Goal: Complete application form

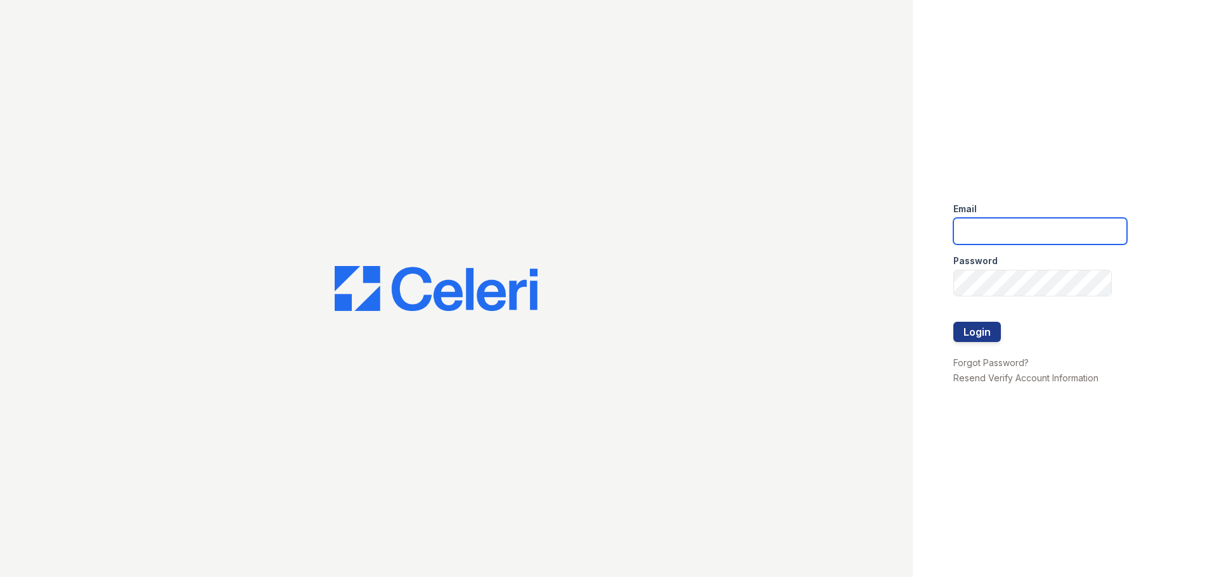
click at [1014, 238] on input "email" at bounding box center [1040, 231] width 174 height 27
type input "[EMAIL_ADDRESS][DOMAIN_NAME]"
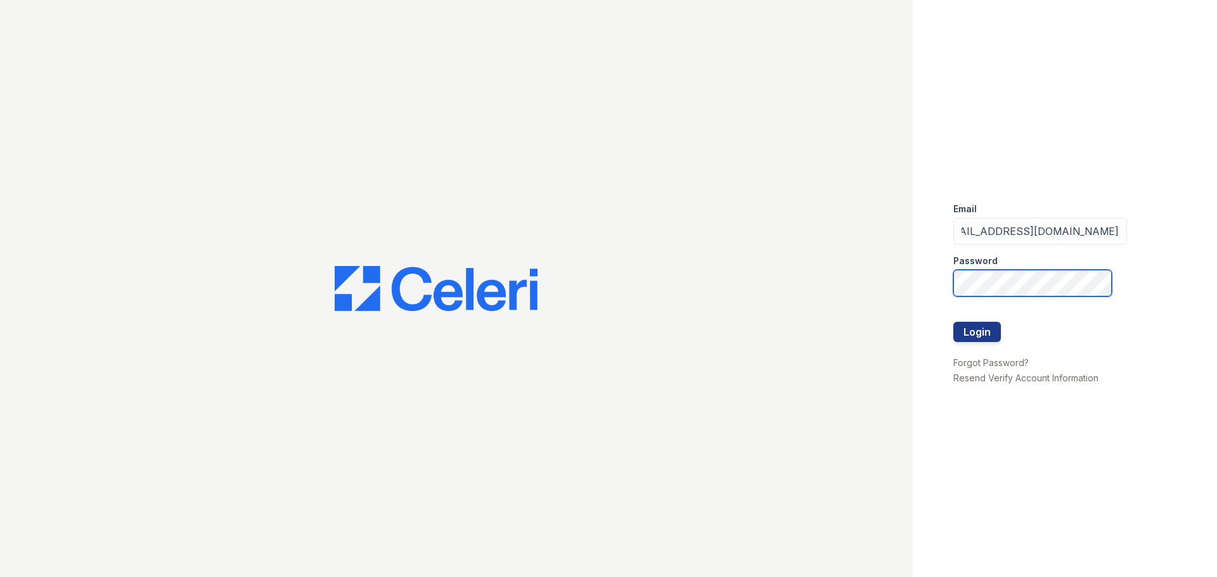
scroll to position [0, 0]
click at [968, 328] on button "Login" at bounding box center [977, 332] width 48 height 20
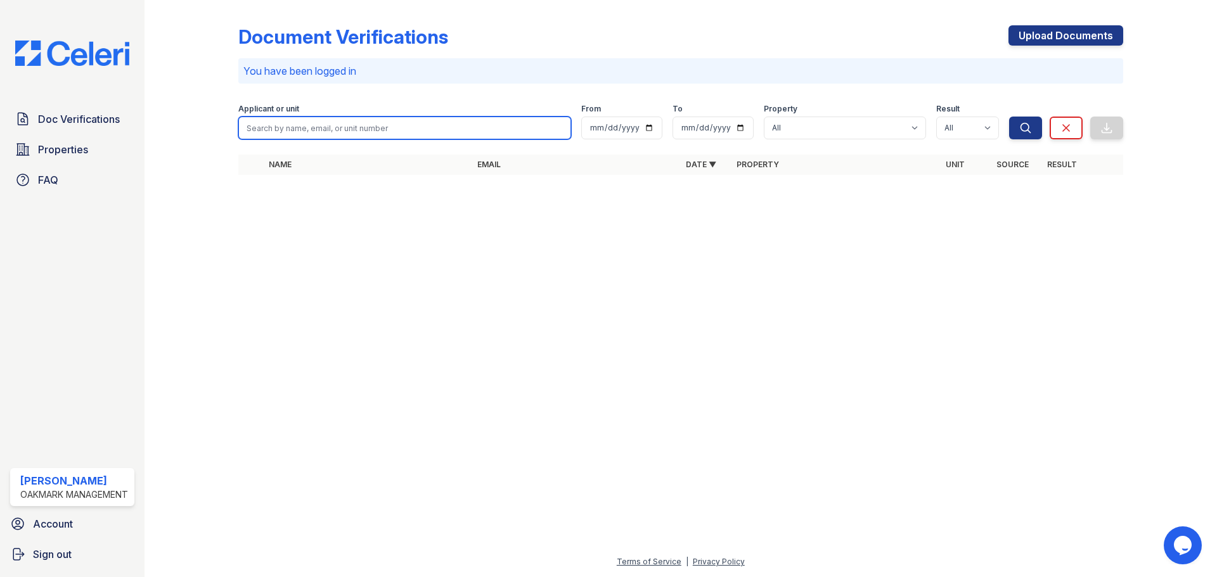
click at [315, 126] on input "search" at bounding box center [404, 128] width 333 height 23
type input "smith"
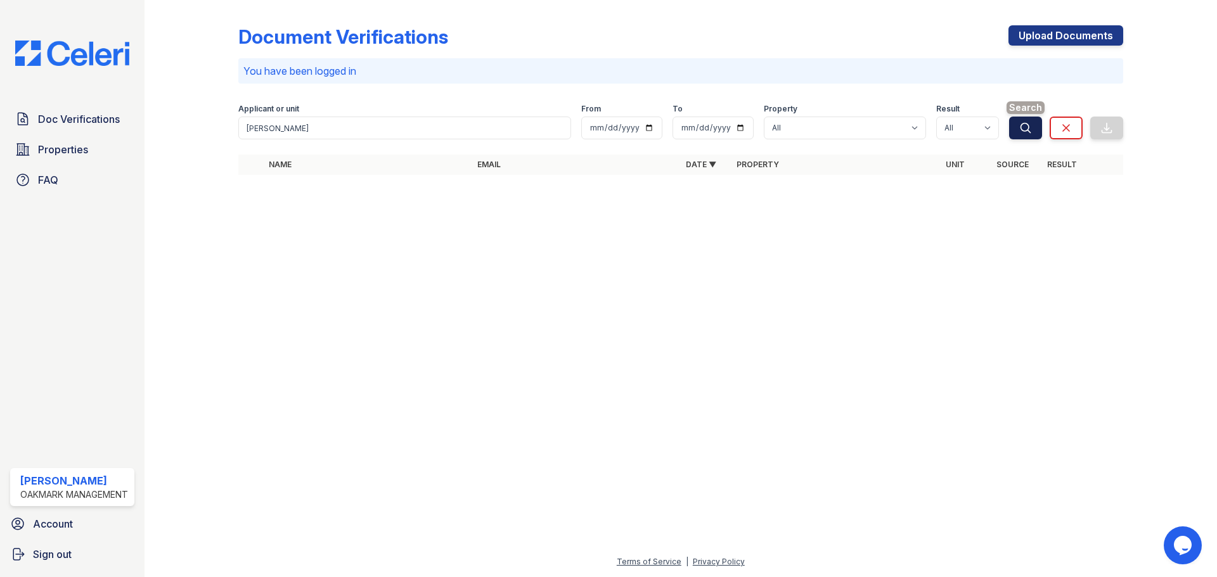
click at [1033, 120] on button "Search" at bounding box center [1025, 128] width 33 height 23
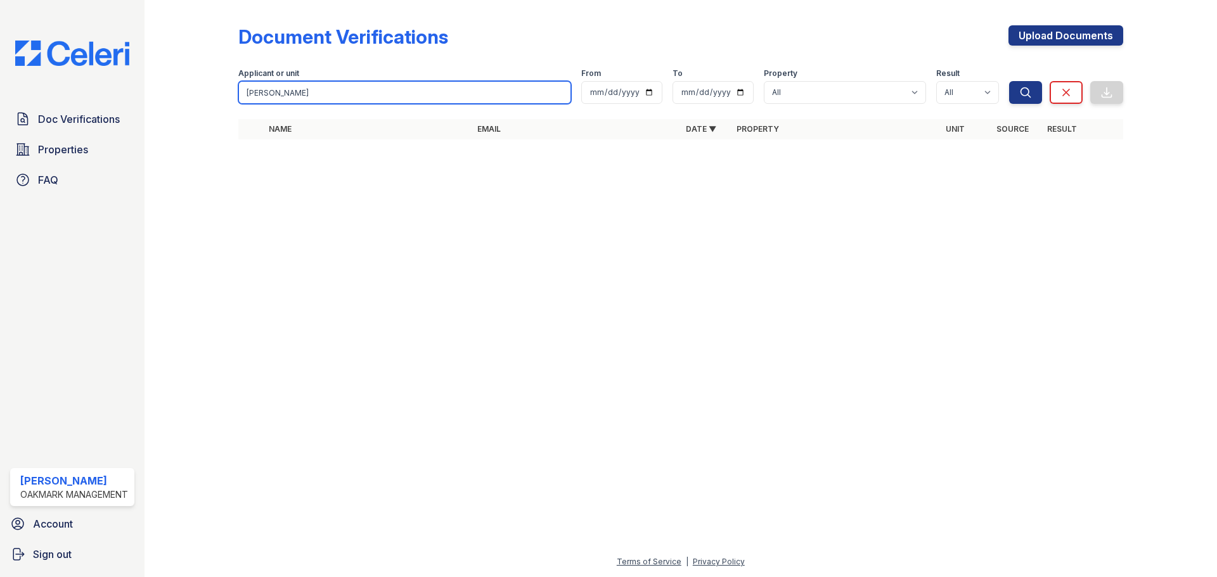
click at [281, 95] on input "smith" at bounding box center [404, 92] width 333 height 23
type input "Cerenity Smith"
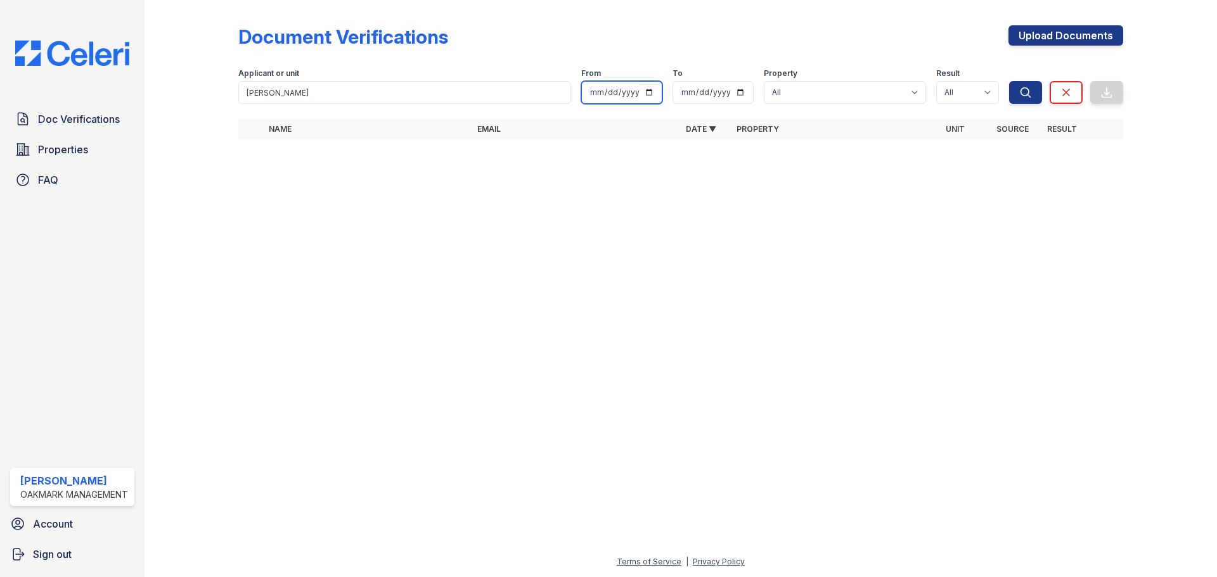
click at [652, 94] on input "date" at bounding box center [621, 92] width 81 height 23
type input "2025-09-01"
click at [745, 91] on input "date" at bounding box center [713, 92] width 81 height 23
type input "2025-10-03"
click at [808, 96] on select "All Wyndham at Hampton" at bounding box center [845, 92] width 162 height 23
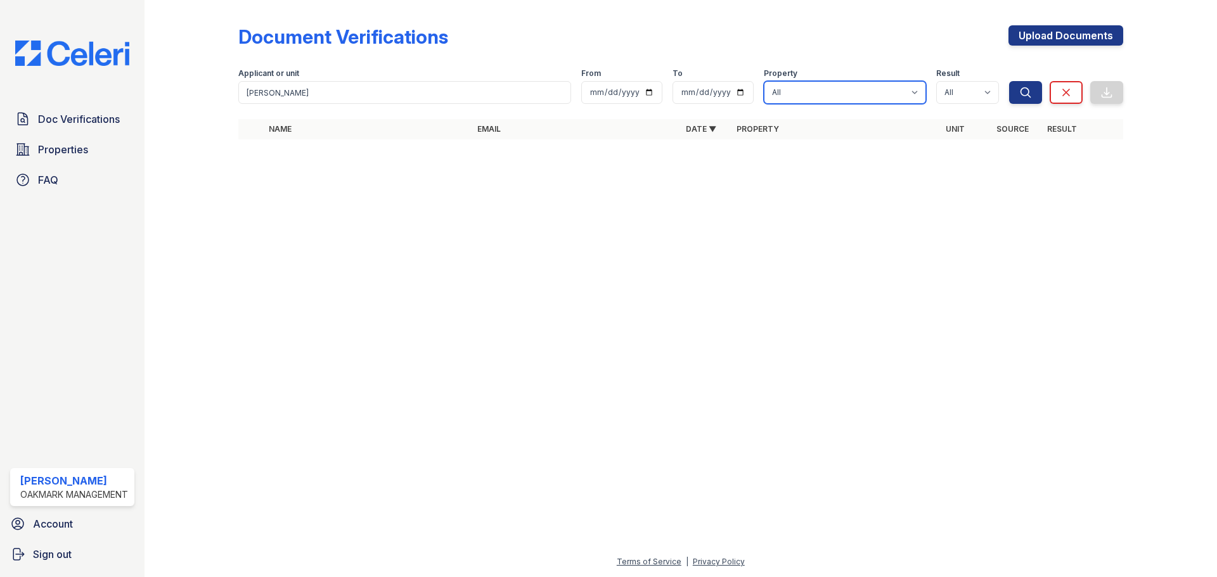
select select "5403"
click at [764, 81] on select "All Wyndham at Hampton" at bounding box center [845, 92] width 162 height 23
click at [1025, 92] on icon "submit" at bounding box center [1025, 92] width 13 height 13
click at [81, 111] on link "Doc Verifications" at bounding box center [72, 118] width 124 height 25
click at [80, 154] on span "Properties" at bounding box center [63, 149] width 50 height 15
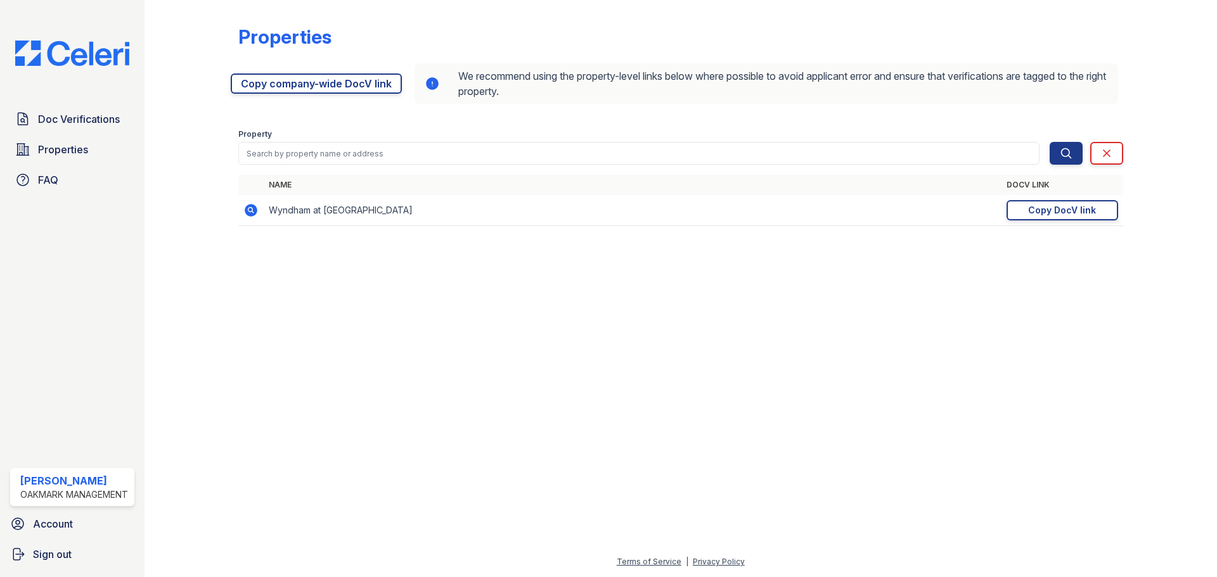
click at [281, 215] on td "Wyndham at [GEOGRAPHIC_DATA]" at bounding box center [633, 210] width 738 height 31
click at [245, 213] on icon at bounding box center [251, 210] width 13 height 13
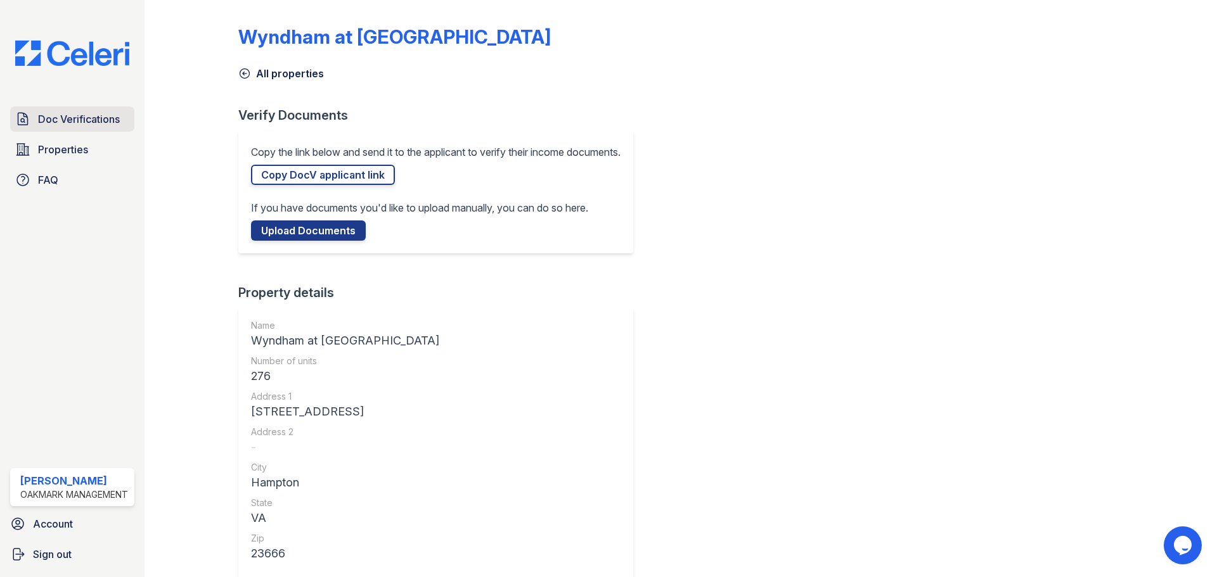
click at [85, 120] on span "Doc Verifications" at bounding box center [79, 119] width 82 height 15
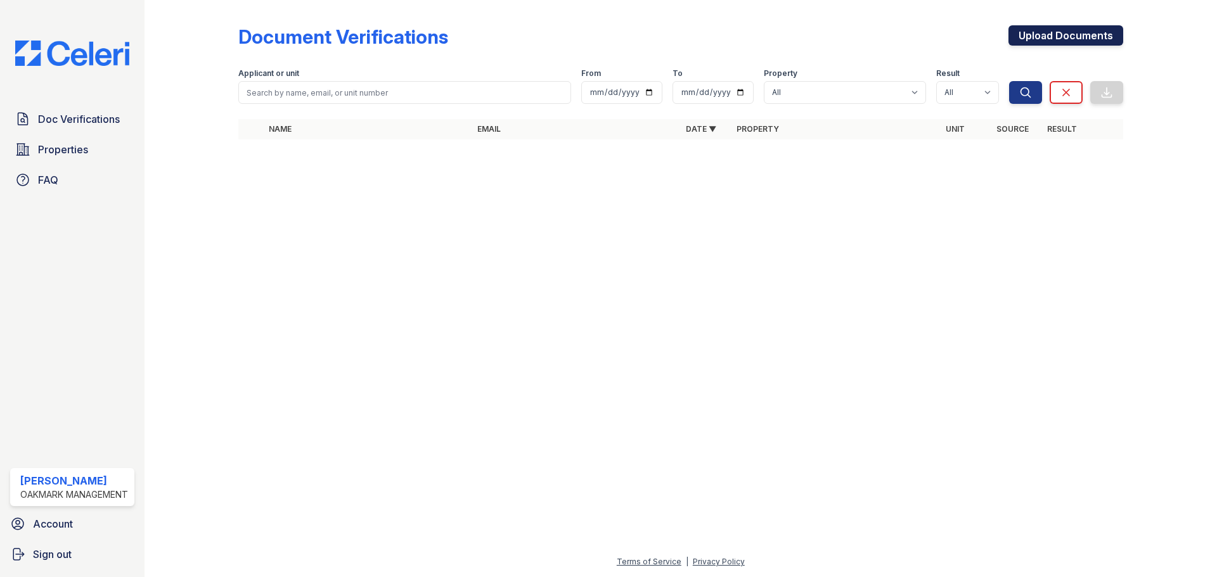
click at [1070, 37] on link "Upload Documents" at bounding box center [1065, 35] width 115 height 20
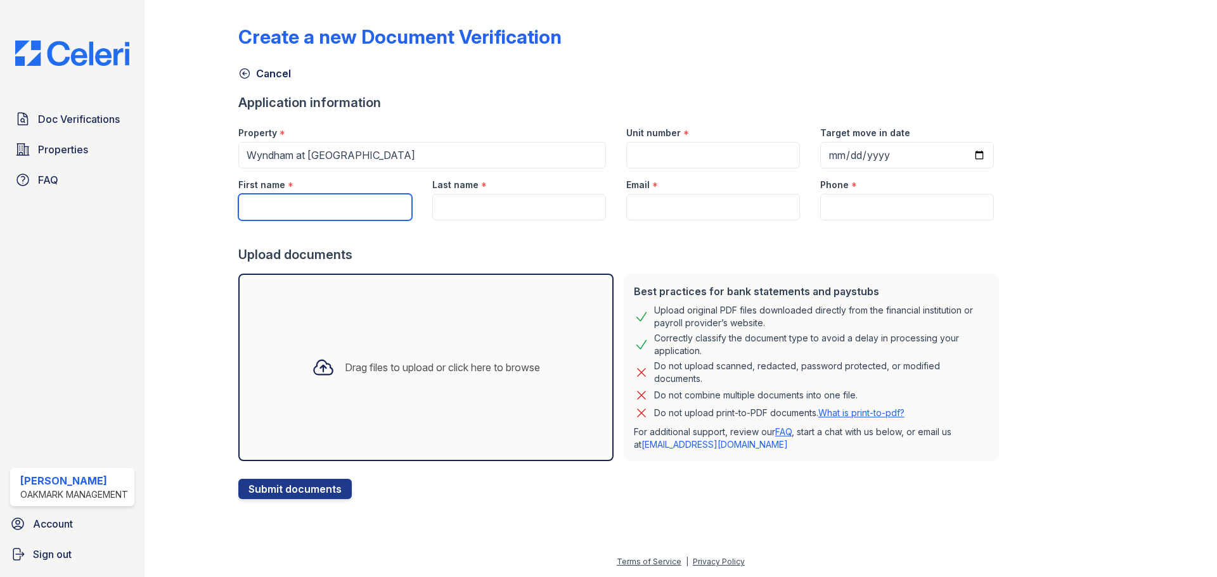
click at [318, 210] on input "First name" at bounding box center [325, 207] width 174 height 27
type input "Cerenity"
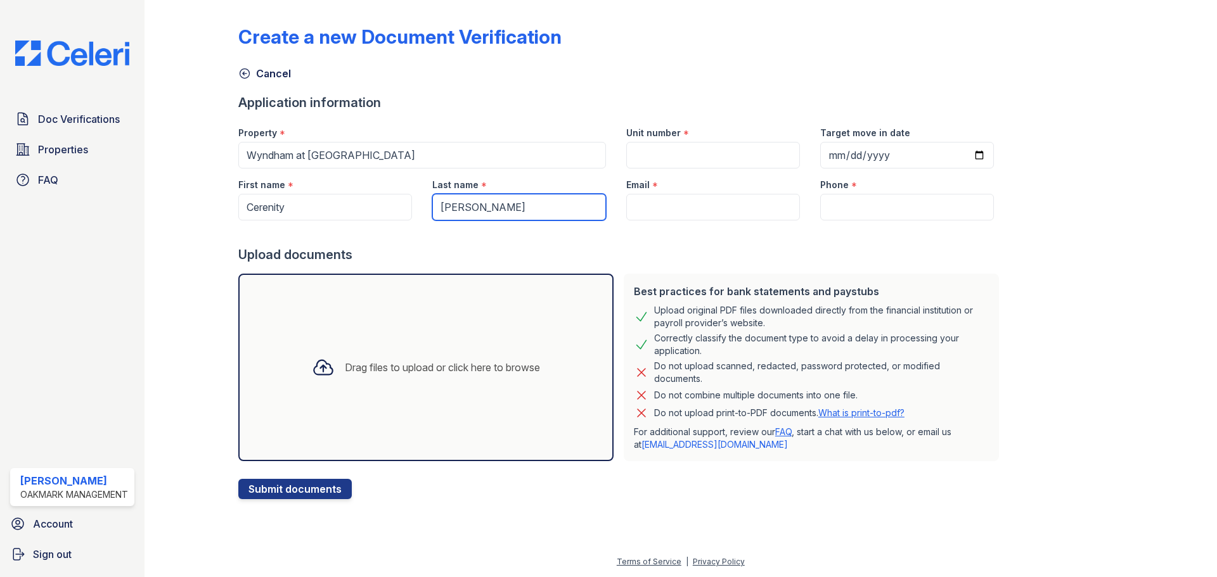
type input "[PERSON_NAME]"
click at [643, 153] on input "Unit number" at bounding box center [713, 155] width 174 height 27
type input "218"
click at [960, 154] on input "Target move in date" at bounding box center [907, 155] width 174 height 27
type input "[DATE]"
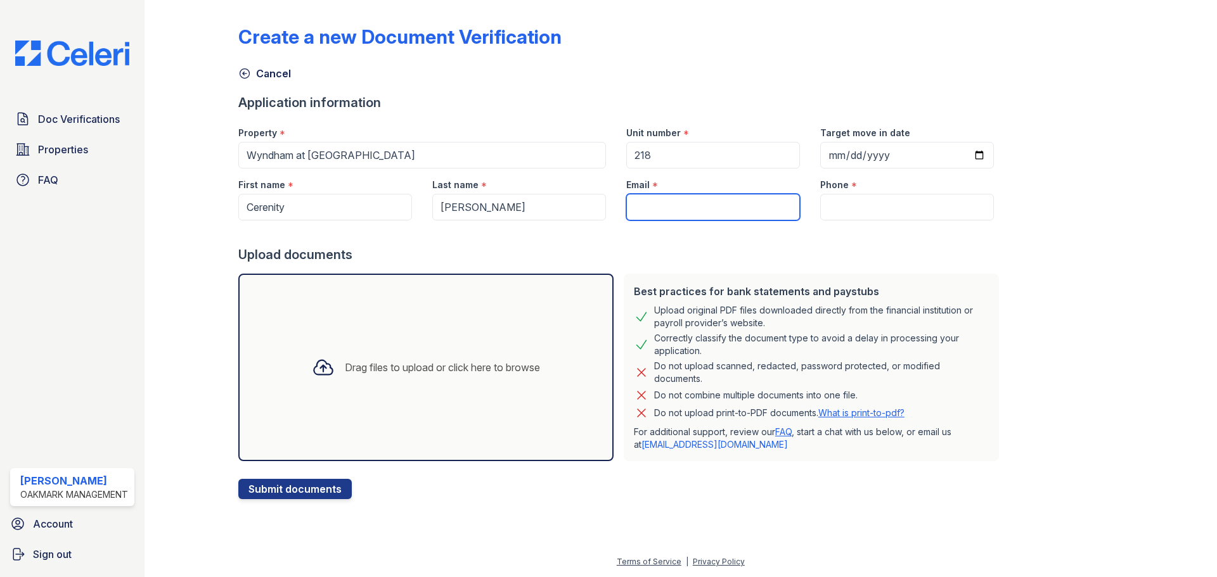
click at [708, 210] on input "Email" at bounding box center [713, 207] width 174 height 27
click at [660, 217] on input "Email" at bounding box center [713, 207] width 174 height 27
paste input "[EMAIL_ADDRESS][DOMAIN_NAME]"
type input "[EMAIL_ADDRESS][DOMAIN_NAME]"
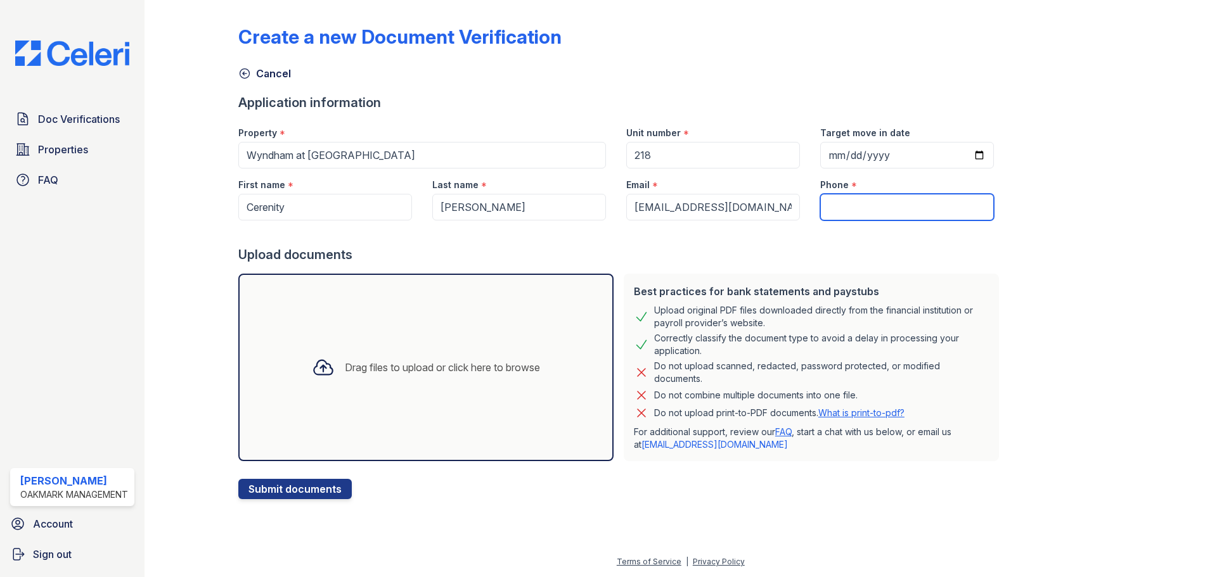
click at [892, 207] on input "Phone" at bounding box center [907, 207] width 174 height 27
click at [877, 211] on input "Phone" at bounding box center [907, 207] width 174 height 27
drag, startPoint x: 880, startPoint y: 207, endPoint x: 788, endPoint y: 216, distance: 93.0
click at [788, 216] on div "First name * Cerenity Last name * [PERSON_NAME] Email * [EMAIL_ADDRESS][DOMAIN_…" at bounding box center [616, 195] width 776 height 52
type input "7577845709"
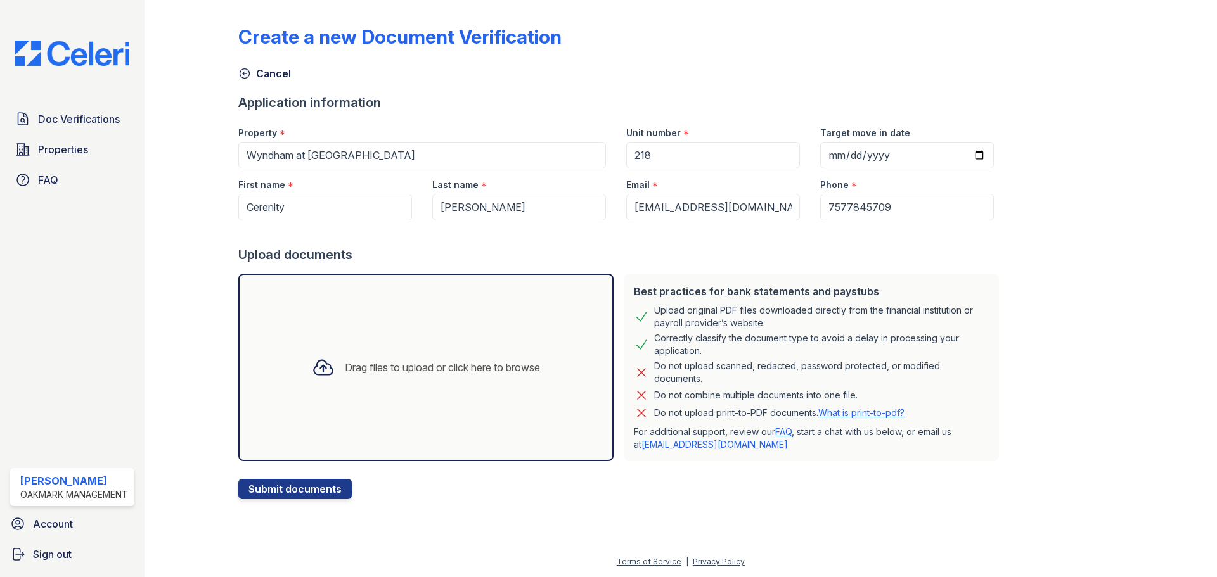
click at [1076, 326] on div "Create a new Document Verification Cancel Application information Property * Wy…" at bounding box center [680, 252] width 885 height 494
click at [382, 373] on div "Drag files to upload or click here to browse" at bounding box center [442, 367] width 195 height 15
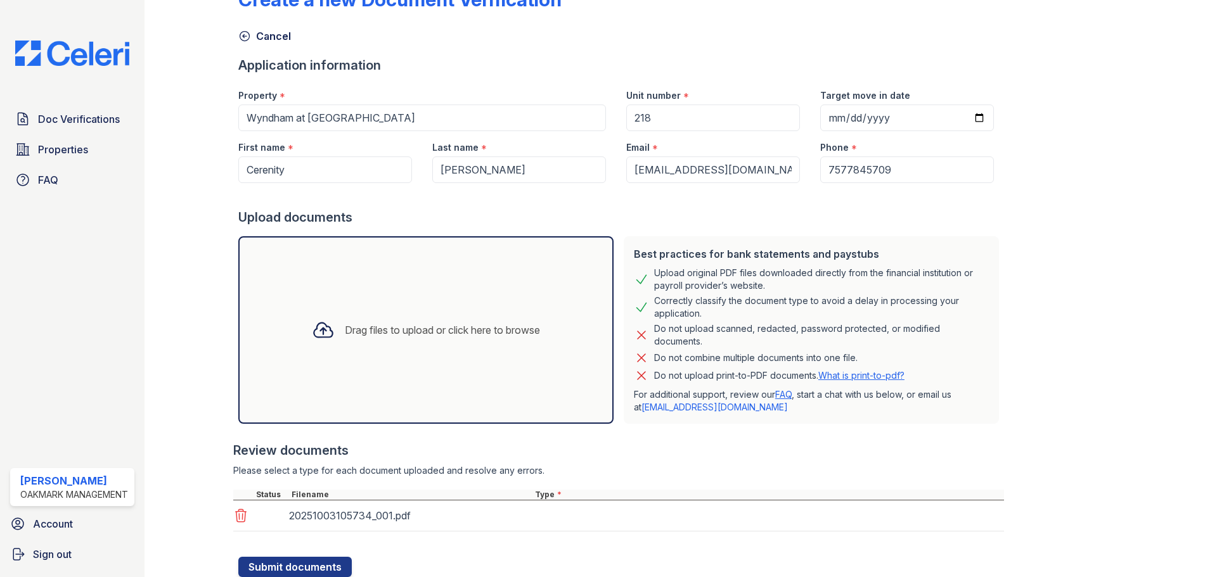
scroll to position [80, 0]
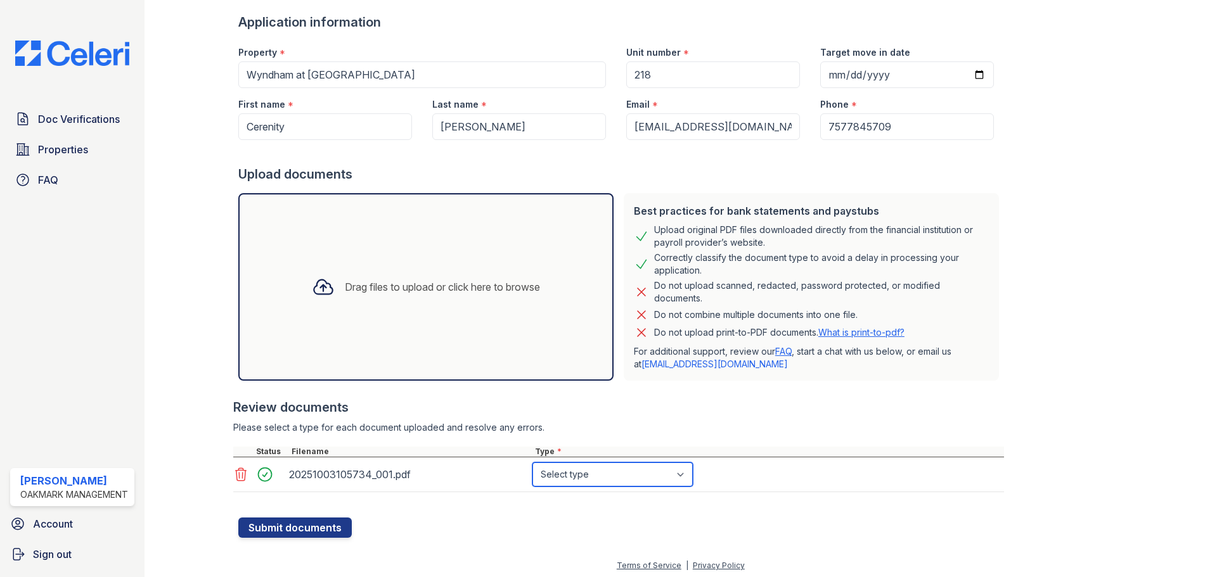
click at [622, 475] on select "Select type Paystub Bank Statement Offer Letter Tax Documents Benefit Award Let…" at bounding box center [612, 475] width 160 height 24
select select "paystub"
click at [532, 463] on select "Select type Paystub Bank Statement Offer Letter Tax Documents Benefit Award Let…" at bounding box center [612, 475] width 160 height 24
click at [508, 539] on div "Create a new Document Verification Cancel Application information Property * Wy…" at bounding box center [681, 239] width 1032 height 639
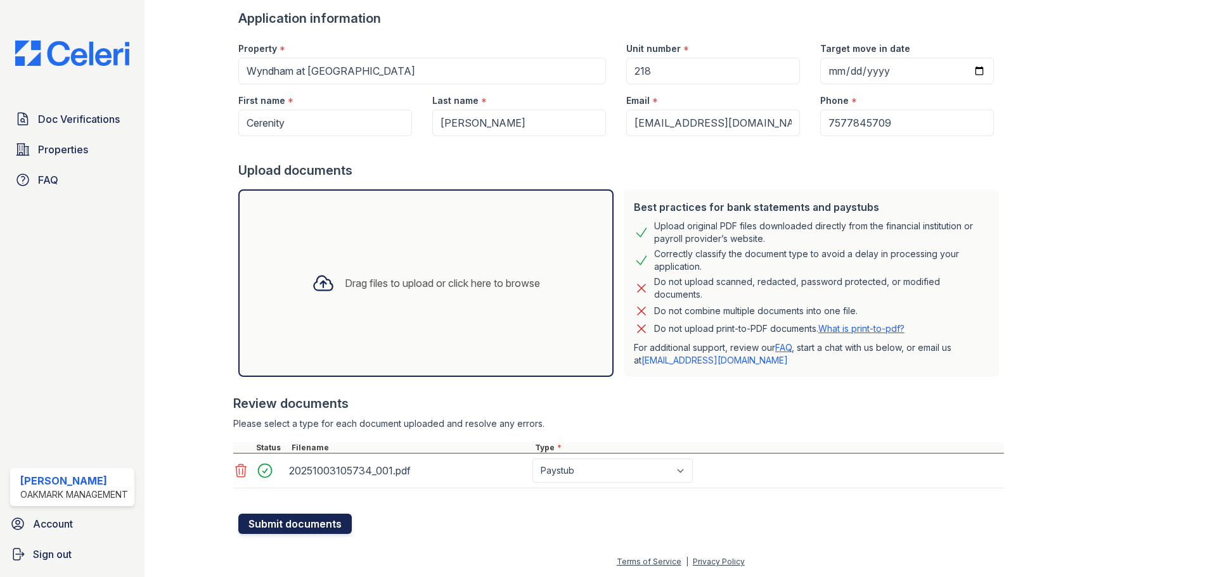
click at [294, 523] on button "Submit documents" at bounding box center [294, 524] width 113 height 20
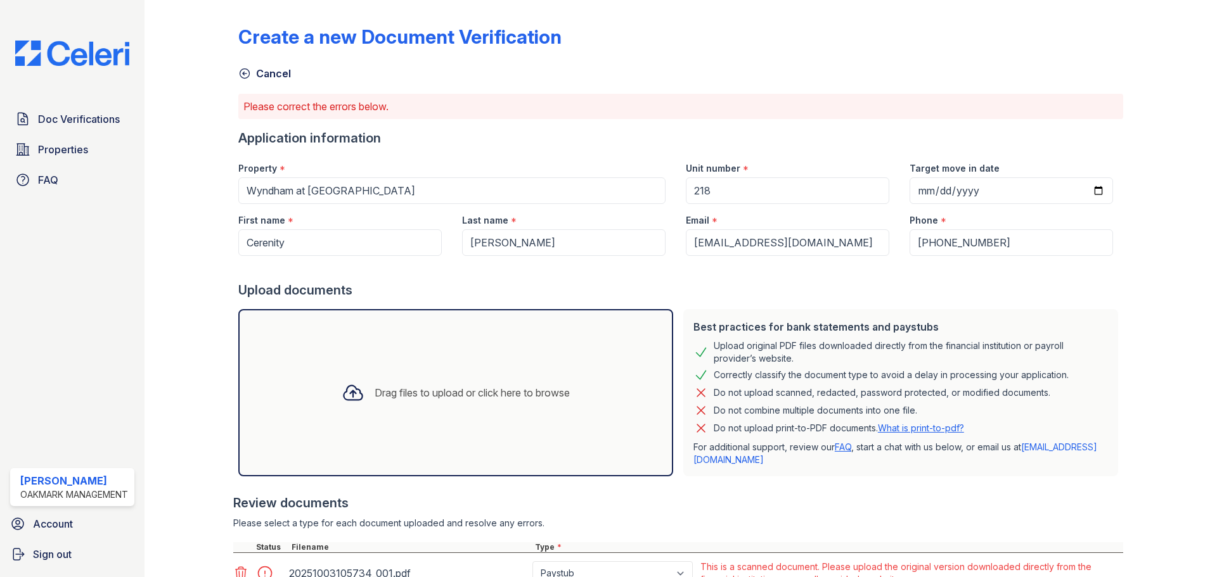
scroll to position [106, 0]
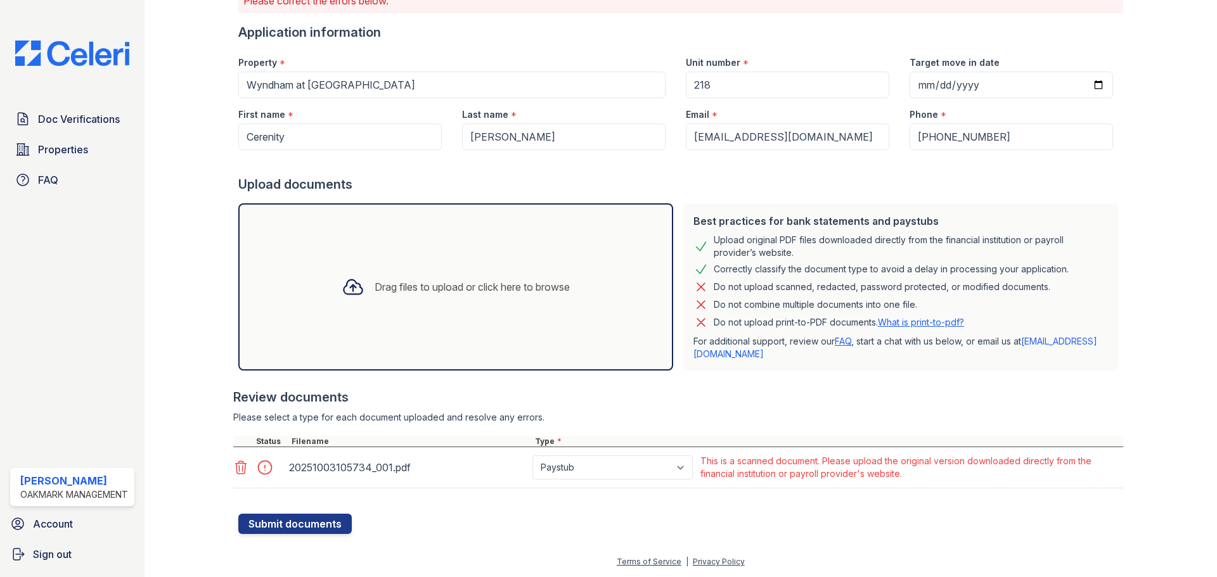
click at [1136, 389] on div at bounding box center [1160, 216] width 74 height 635
